Goal: Task Accomplishment & Management: Manage account settings

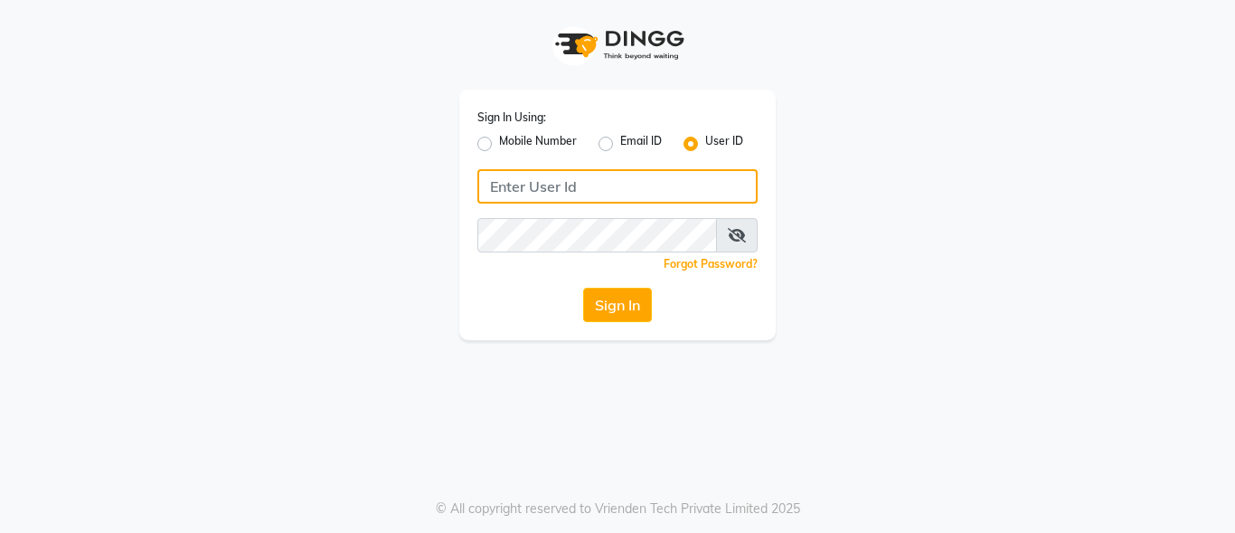
click at [553, 199] on input "Username" at bounding box center [617, 186] width 280 height 34
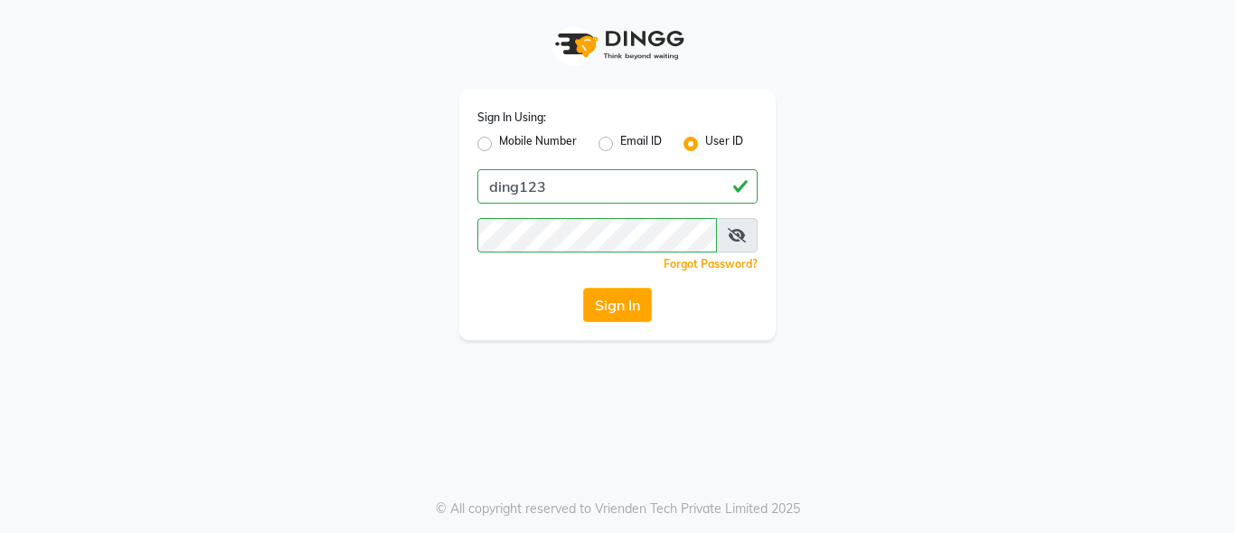
click at [581, 301] on div "Sign In" at bounding box center [617, 305] width 280 height 34
click at [599, 309] on button "Sign In" at bounding box center [617, 305] width 69 height 34
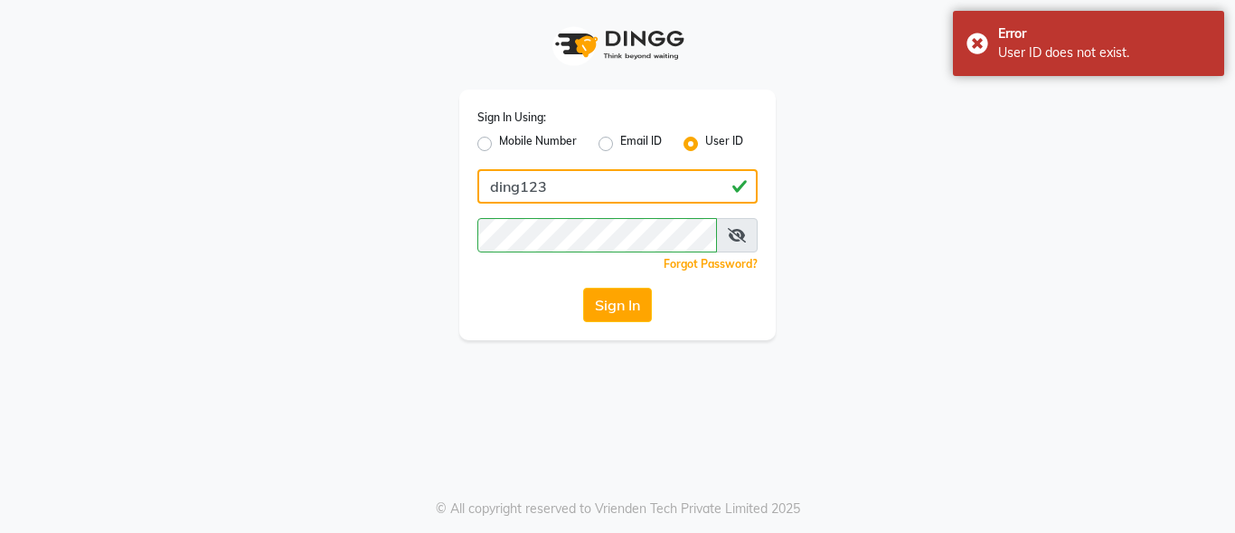
click at [562, 186] on input "ding123" at bounding box center [617, 186] width 280 height 34
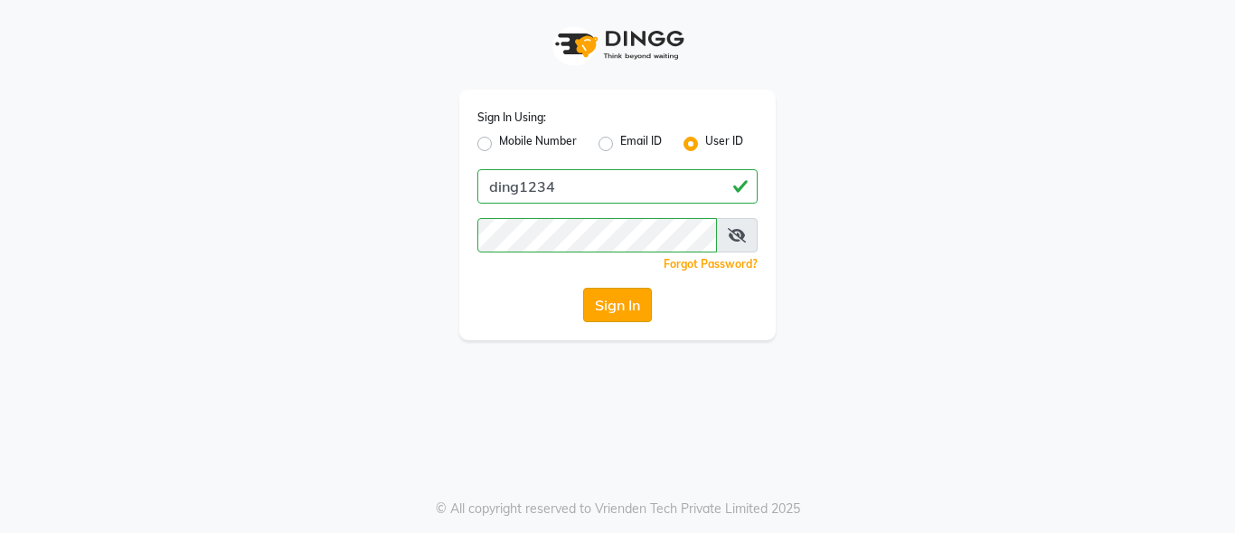
click at [619, 317] on button "Sign In" at bounding box center [617, 305] width 69 height 34
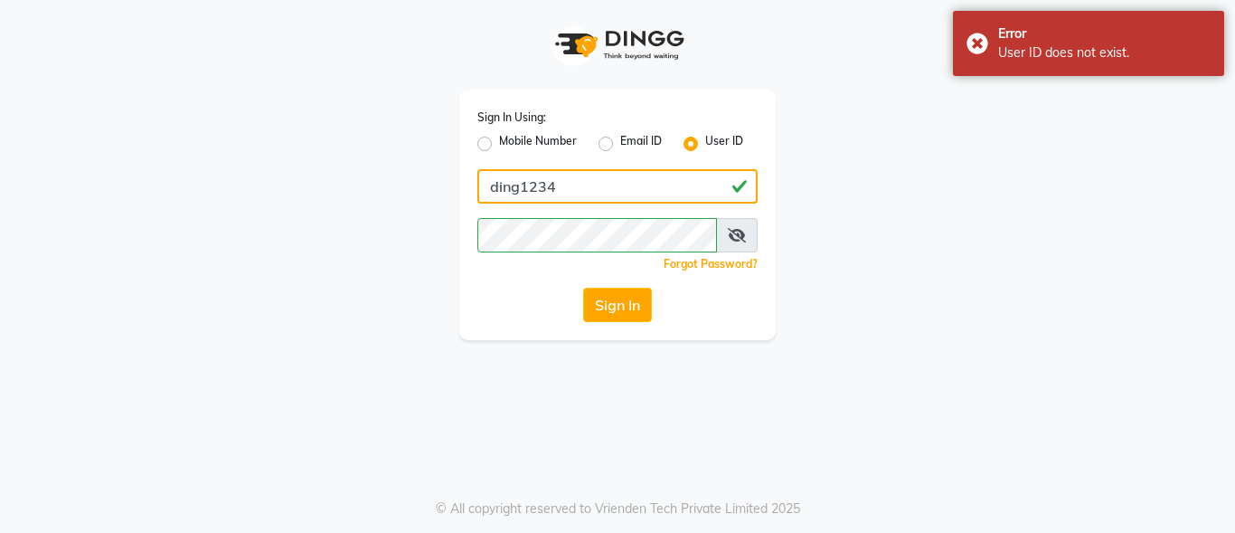
click at [519, 185] on input "ding1234" at bounding box center [617, 186] width 280 height 34
click at [566, 183] on input "ding1234" at bounding box center [617, 186] width 280 height 34
click at [520, 186] on input "ding123" at bounding box center [617, 186] width 280 height 34
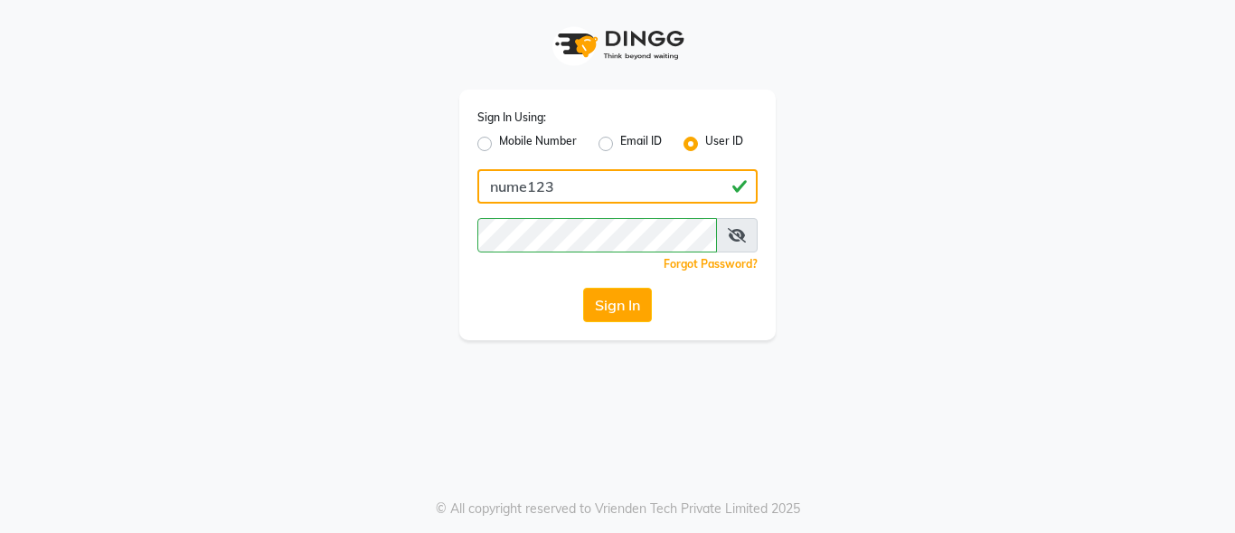
type input "nume123"
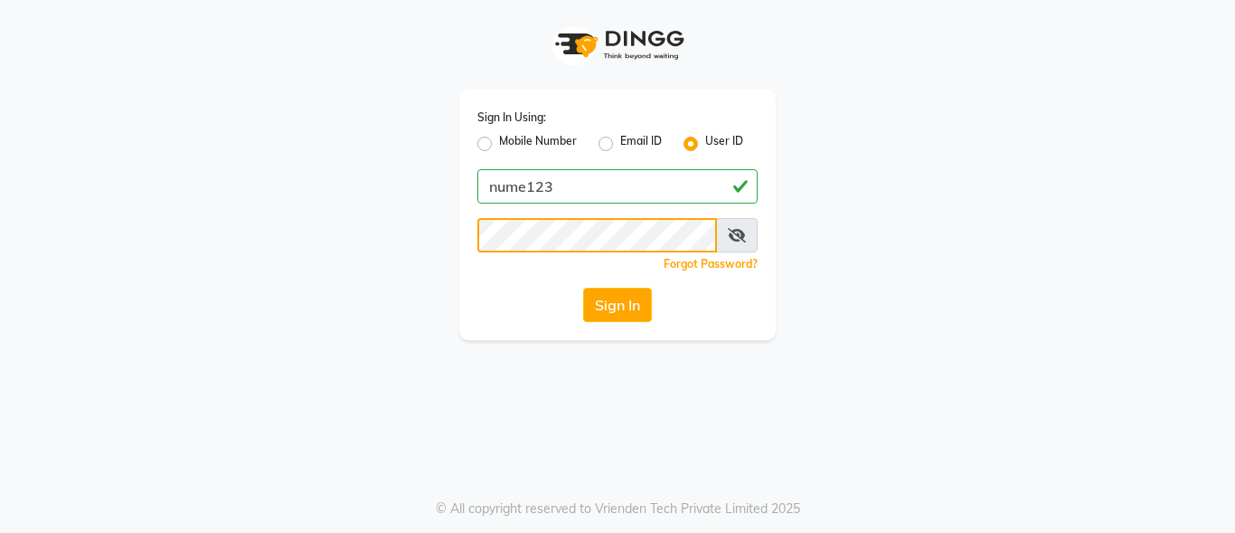
click at [583, 288] on button "Sign In" at bounding box center [617, 305] width 69 height 34
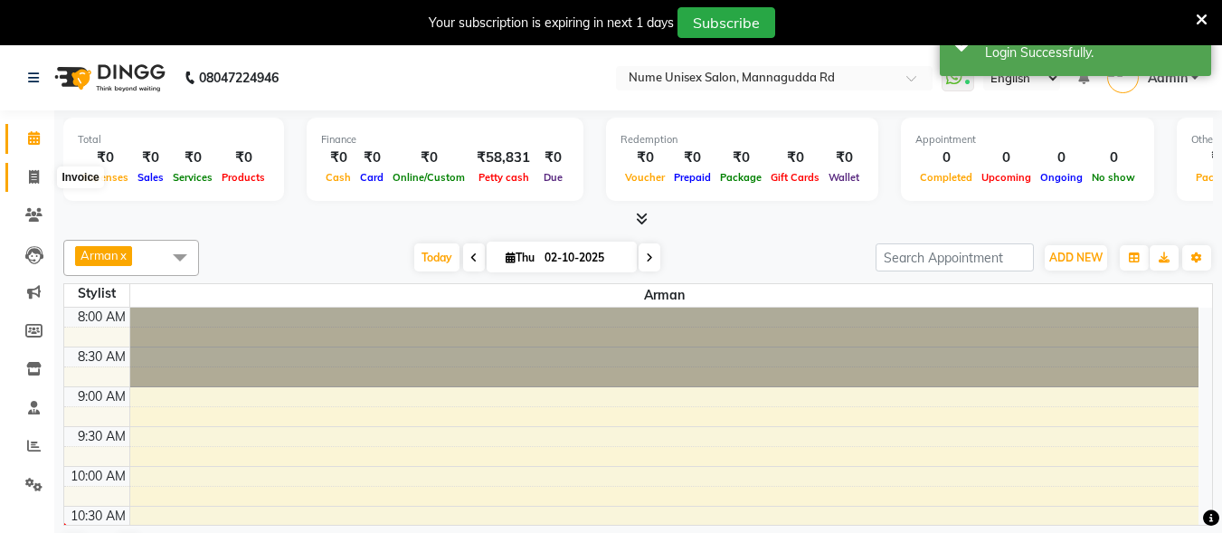
click at [40, 176] on span at bounding box center [34, 177] width 32 height 21
select select "7047"
select select "service"
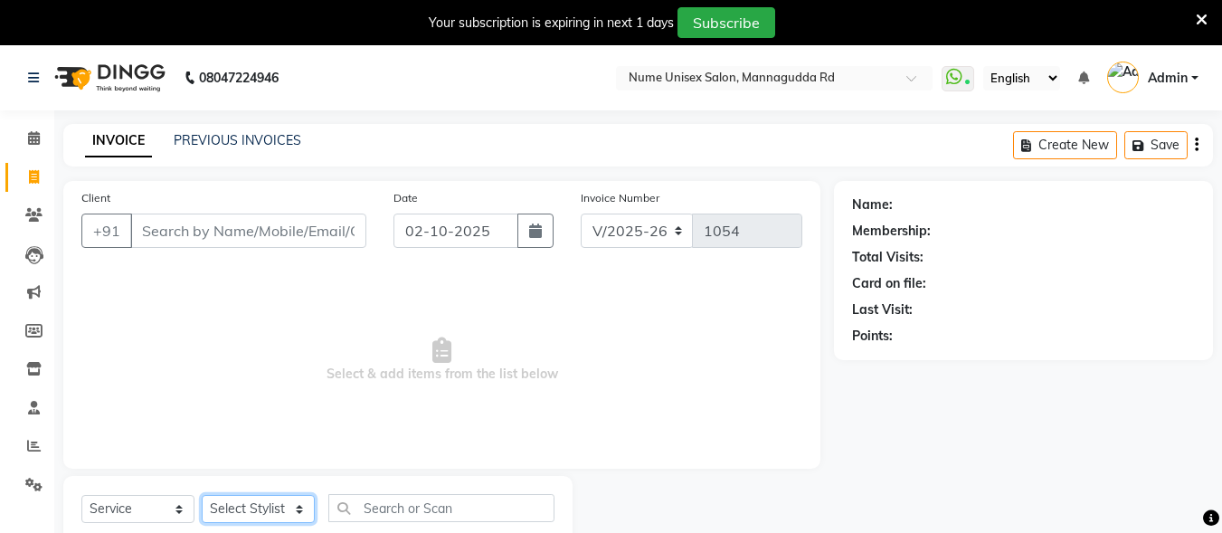
click at [304, 512] on select "Select Stylist Admin [PERSON_NAME] [PERSON_NAME] S [PERSON_NAME] Mohd [PERSON_N…" at bounding box center [258, 509] width 113 height 28
select select "70404"
click at [202, 495] on select "Select Stylist Admin [PERSON_NAME] [PERSON_NAME] S [PERSON_NAME] Mohd [PERSON_N…" at bounding box center [258, 509] width 113 height 28
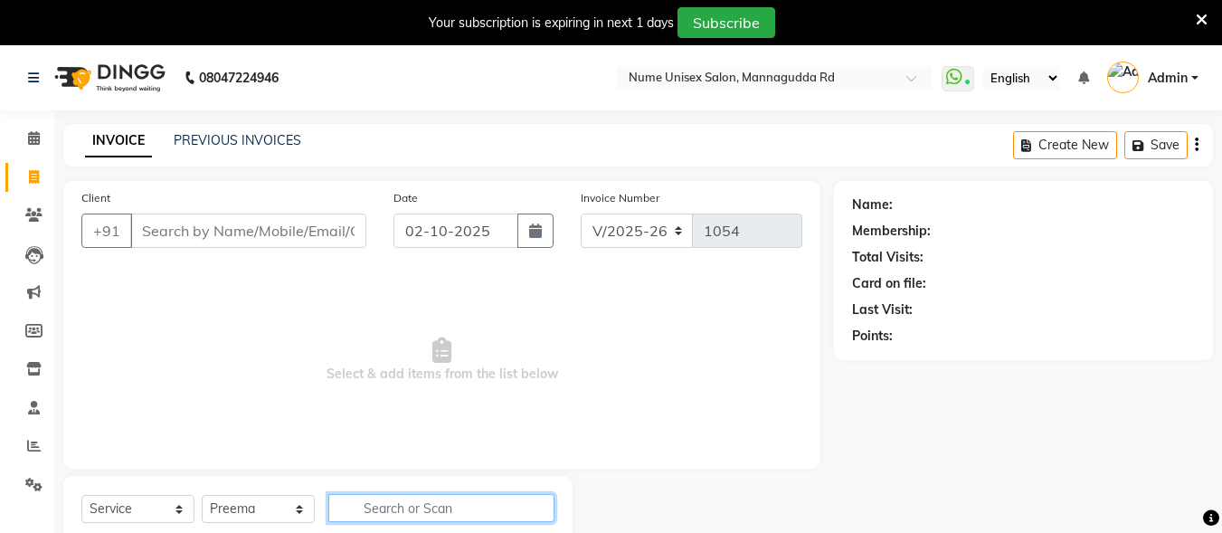
click at [448, 509] on input "text" at bounding box center [441, 508] width 226 height 28
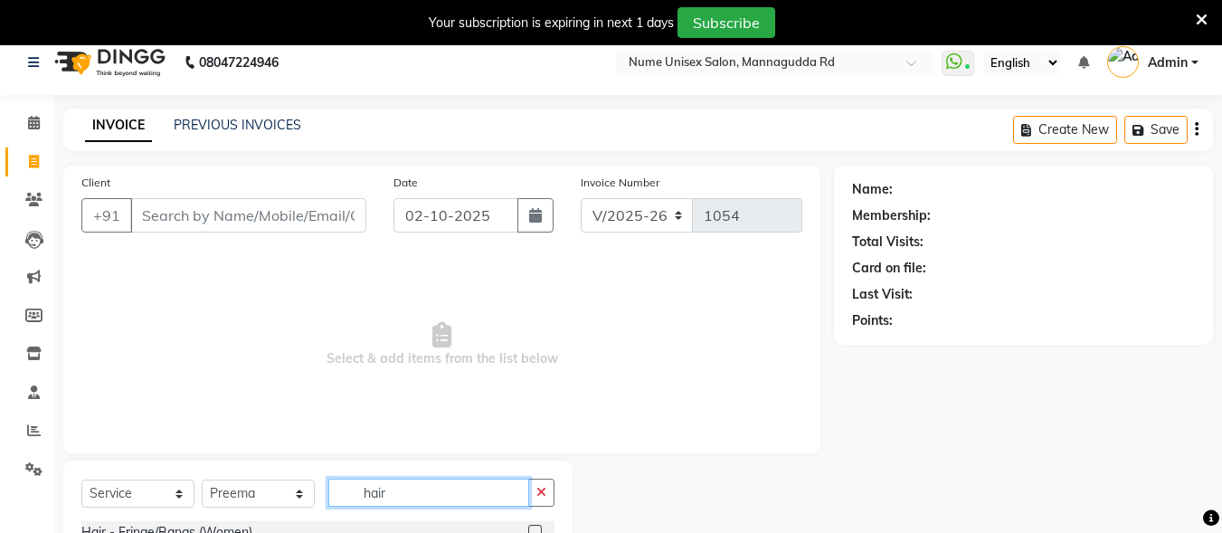
scroll to position [237, 0]
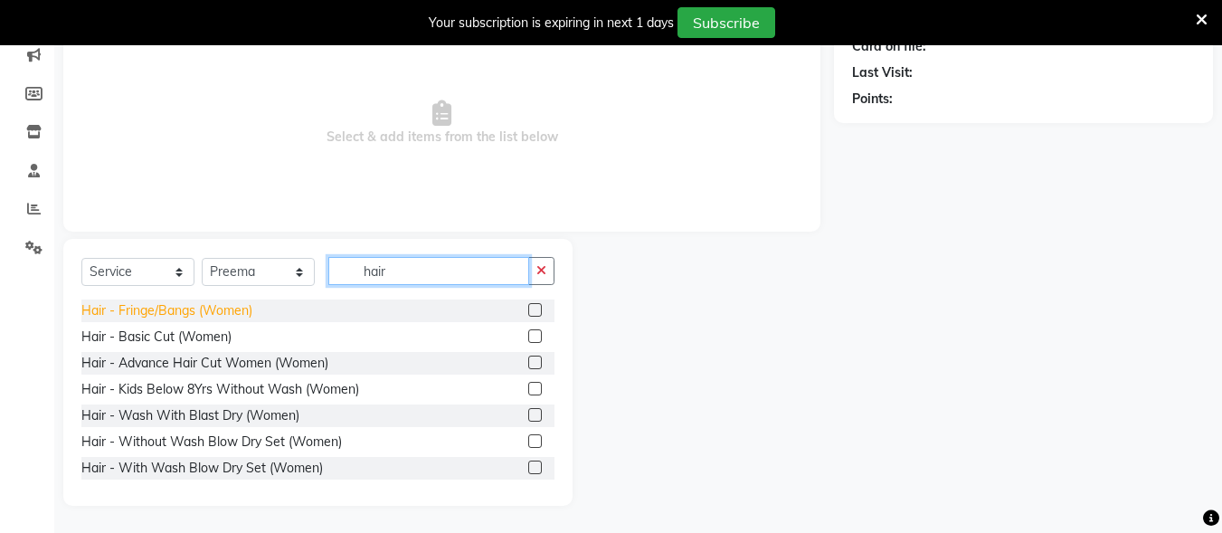
type input "hair"
click at [199, 309] on div "Hair - Fringe/Bangs (Women)" at bounding box center [166, 310] width 171 height 19
checkbox input "false"
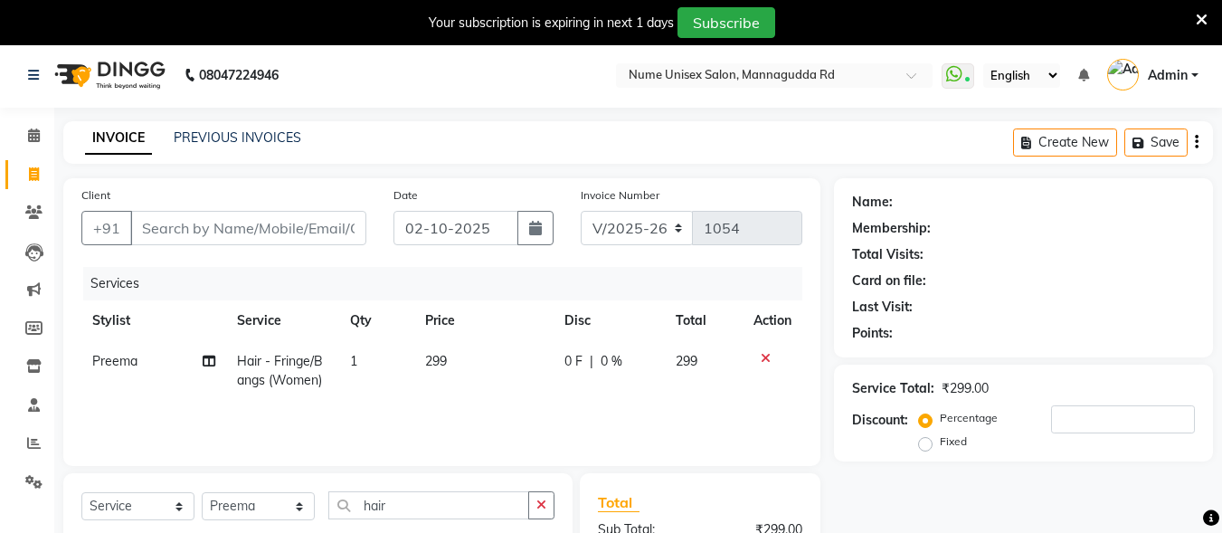
scroll to position [0, 0]
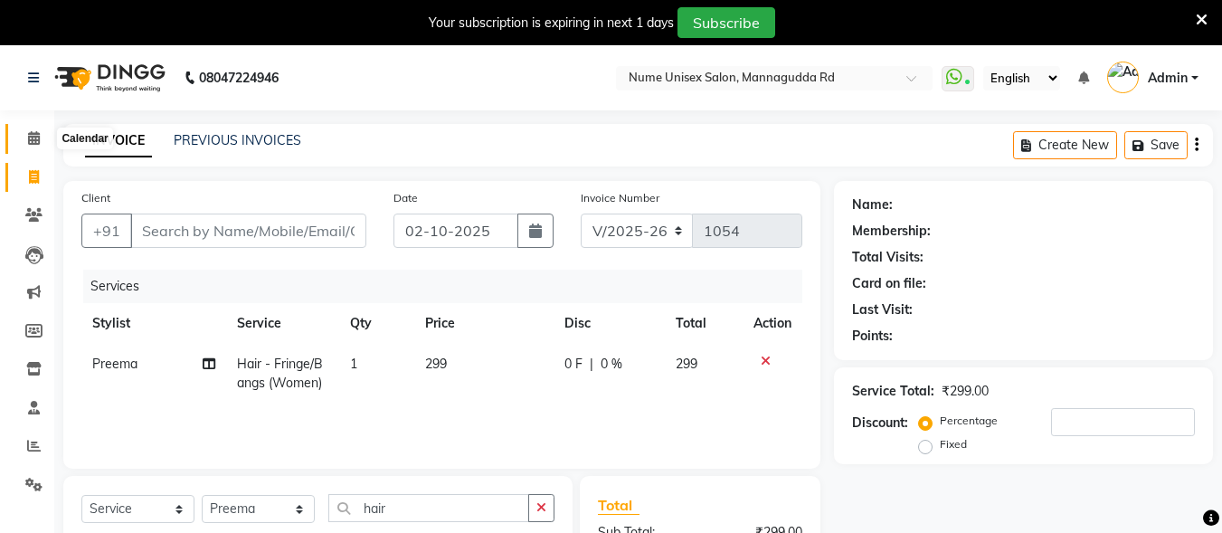
click at [24, 135] on span at bounding box center [34, 138] width 32 height 21
click at [41, 132] on span at bounding box center [34, 138] width 32 height 21
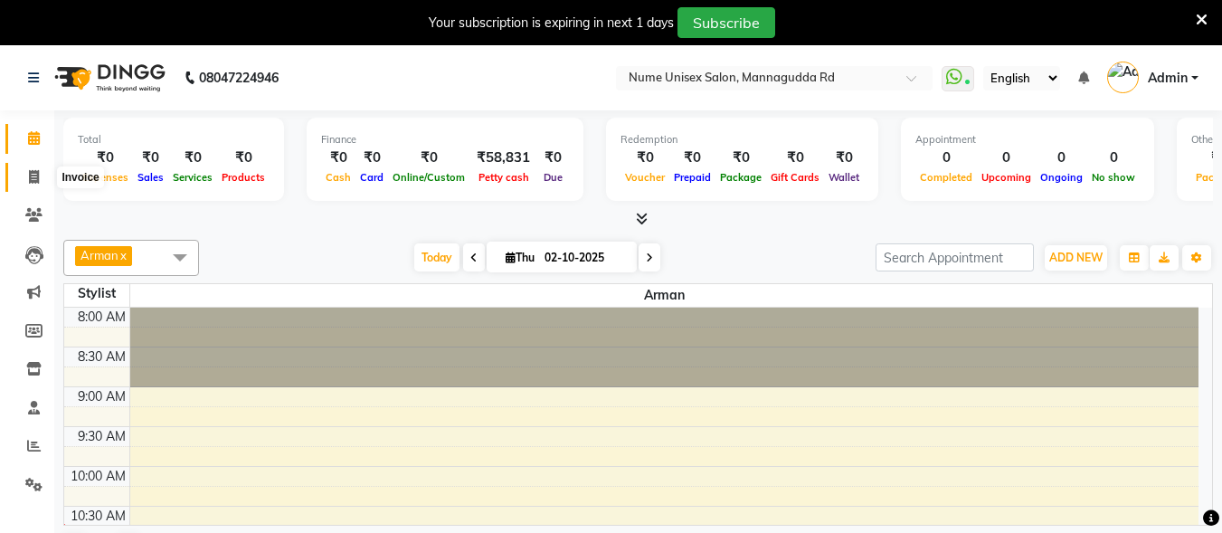
click at [27, 174] on span at bounding box center [34, 177] width 32 height 21
select select "service"
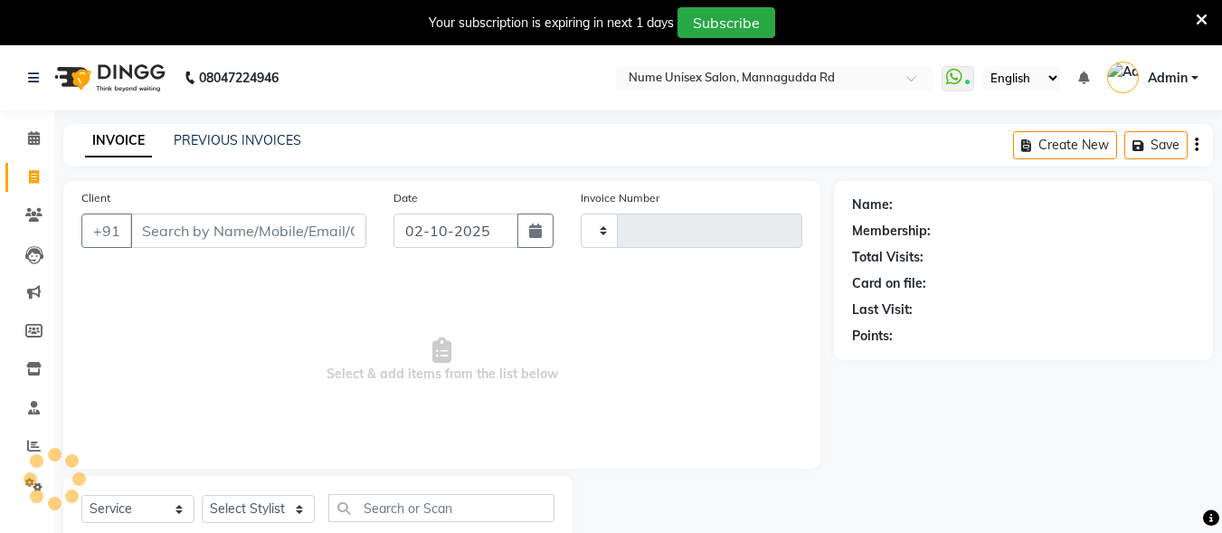
type input "1054"
select select "7047"
click at [266, 127] on div "INVOICE PREVIOUS INVOICES Create New Save" at bounding box center [637, 145] width 1149 height 42
click at [268, 141] on link "PREVIOUS INVOICES" at bounding box center [237, 140] width 127 height 16
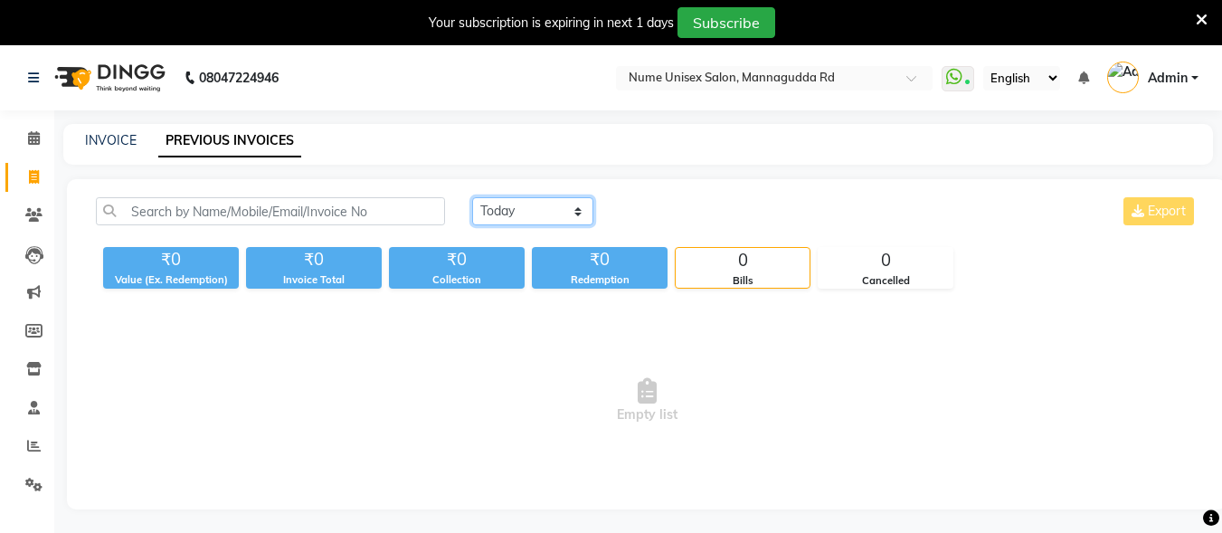
click at [572, 213] on select "[DATE] [DATE] Custom Range" at bounding box center [532, 211] width 121 height 28
select select "range"
click at [472, 197] on select "[DATE] [DATE] Custom Range" at bounding box center [532, 211] width 121 height 28
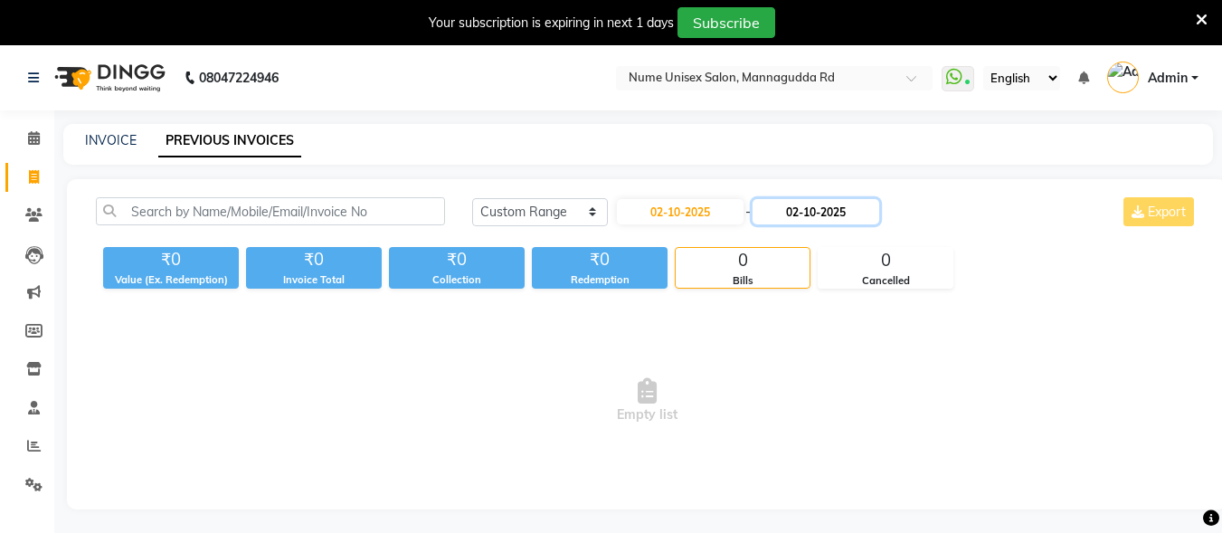
click at [878, 214] on input "02-10-2025" at bounding box center [815, 211] width 127 height 25
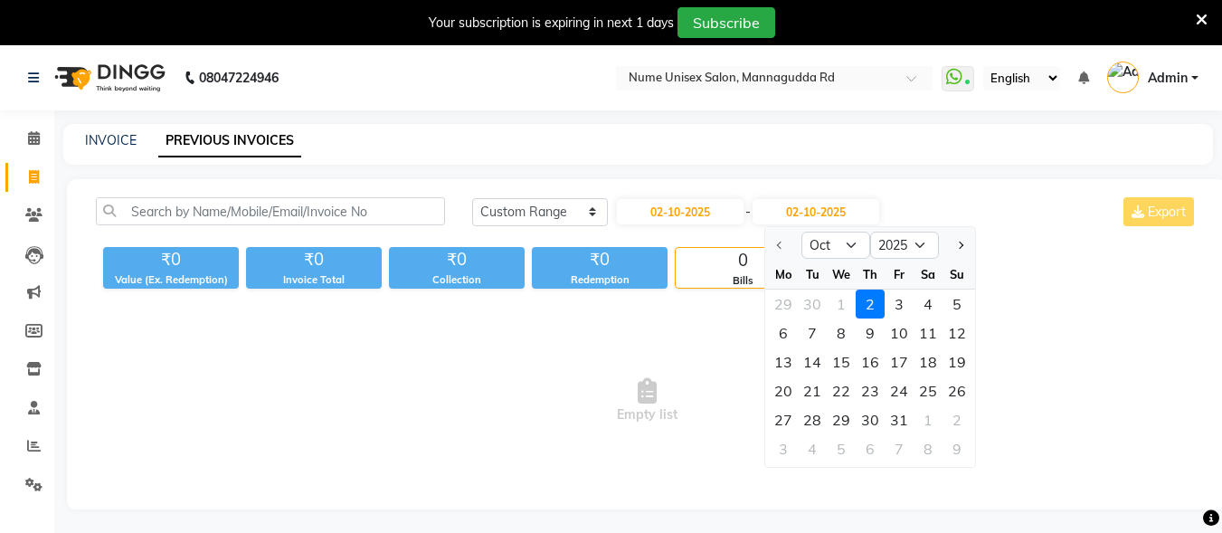
click at [769, 241] on div at bounding box center [783, 245] width 36 height 29
click at [818, 299] on div "29 30 1 2 3 4 5" at bounding box center [870, 303] width 210 height 29
click at [847, 242] on select "Oct Nov Dec" at bounding box center [835, 244] width 69 height 27
click at [852, 244] on select "Oct Nov Dec" at bounding box center [835, 244] width 69 height 27
click at [995, 257] on div "₹0 Value (Ex. Redemption) ₹0 Invoice Total ₹0 Collection ₹0 Redemption 0 Bills …" at bounding box center [646, 264] width 1101 height 49
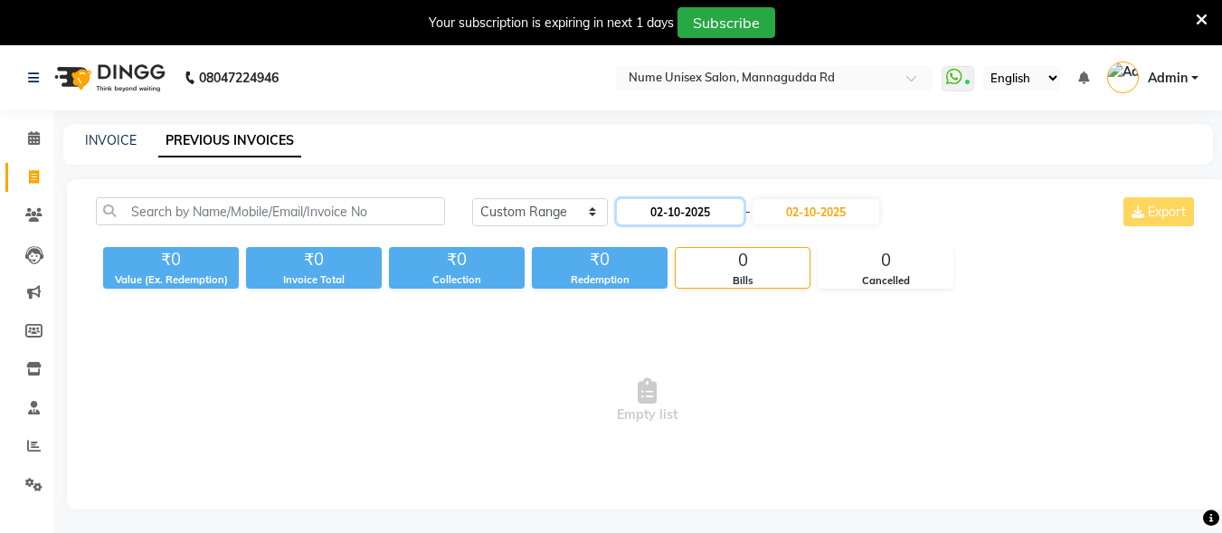
click at [732, 217] on input "02-10-2025" at bounding box center [680, 211] width 127 height 25
select select "10"
select select "2025"
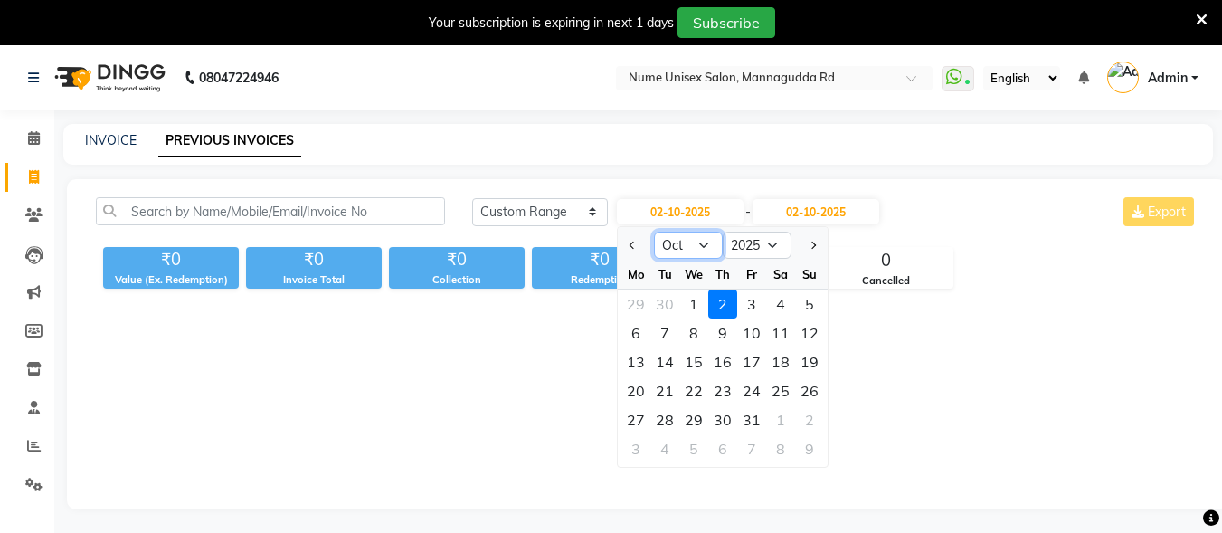
click at [703, 248] on select "Jan Feb Mar Apr May Jun [DATE] Aug Sep Oct Nov Dec" at bounding box center [688, 244] width 69 height 27
select select "9"
click at [654, 231] on select "Jan Feb Mar Apr May Jun [DATE] Aug Sep Oct Nov Dec" at bounding box center [688, 244] width 69 height 27
click at [639, 302] on div "1" at bounding box center [635, 303] width 29 height 29
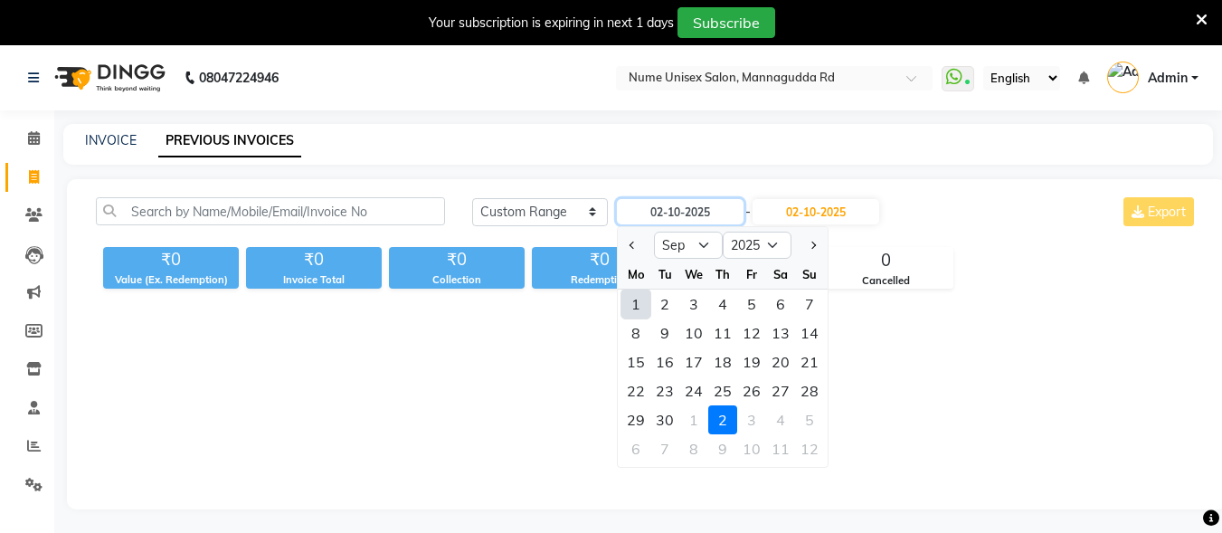
type input "01-09-2025"
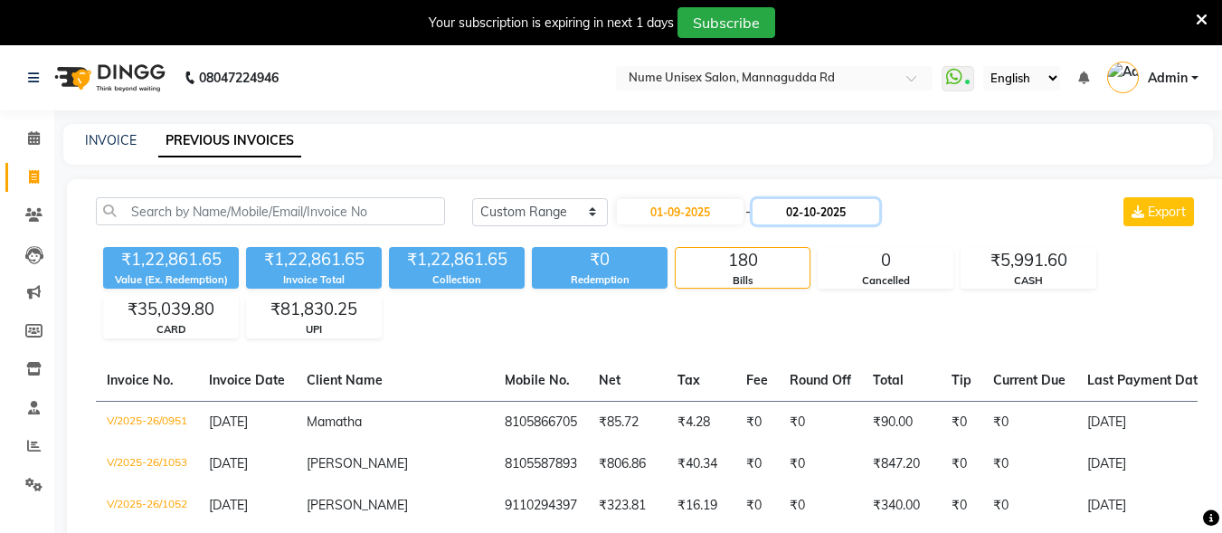
click at [872, 211] on input "02-10-2025" at bounding box center [815, 211] width 127 height 25
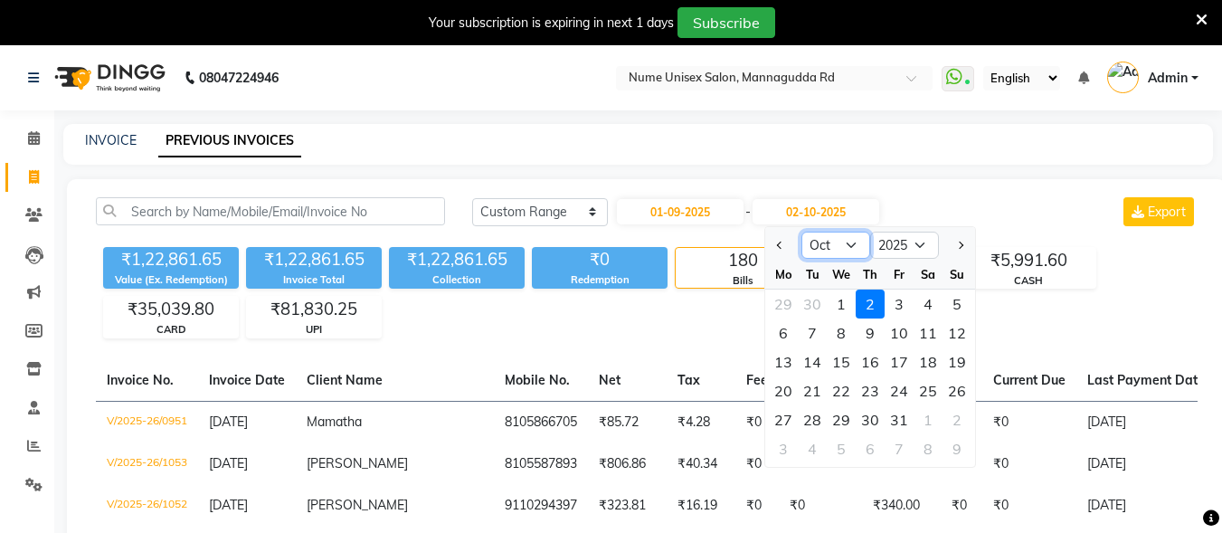
click at [849, 244] on select "Sep Oct Nov Dec" at bounding box center [835, 244] width 69 height 27
select select "9"
click at [801, 231] on select "Sep Oct Nov Dec" at bounding box center [835, 244] width 69 height 27
click at [817, 417] on div "30" at bounding box center [812, 419] width 29 height 29
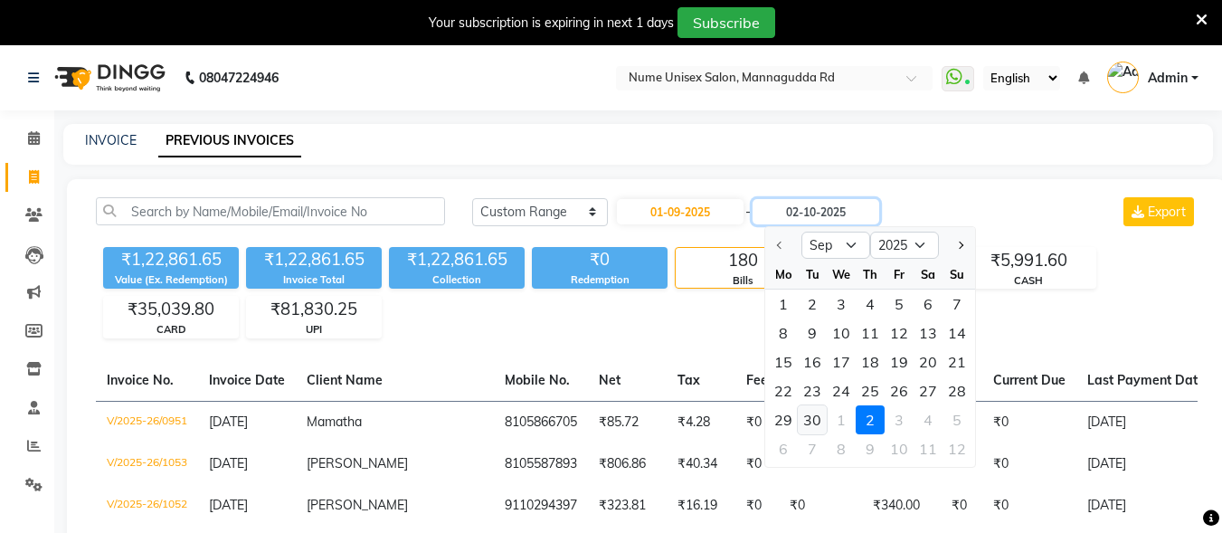
type input "30-09-2025"
